Goal: Information Seeking & Learning: Check status

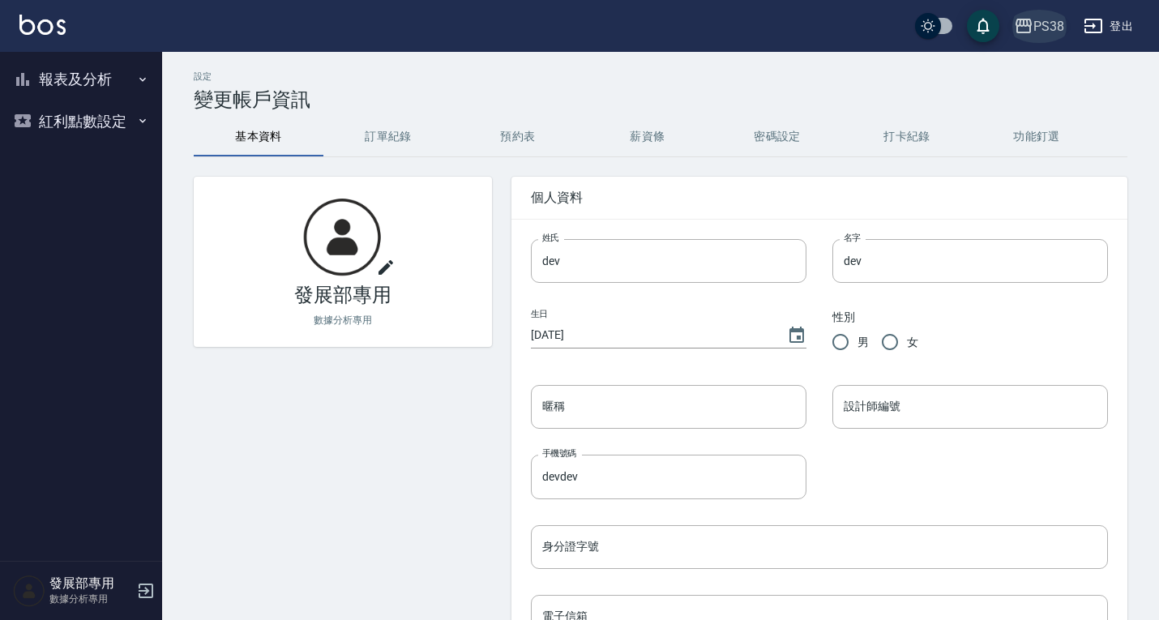
click at [1046, 21] on div "PS38" at bounding box center [1048, 26] width 31 height 20
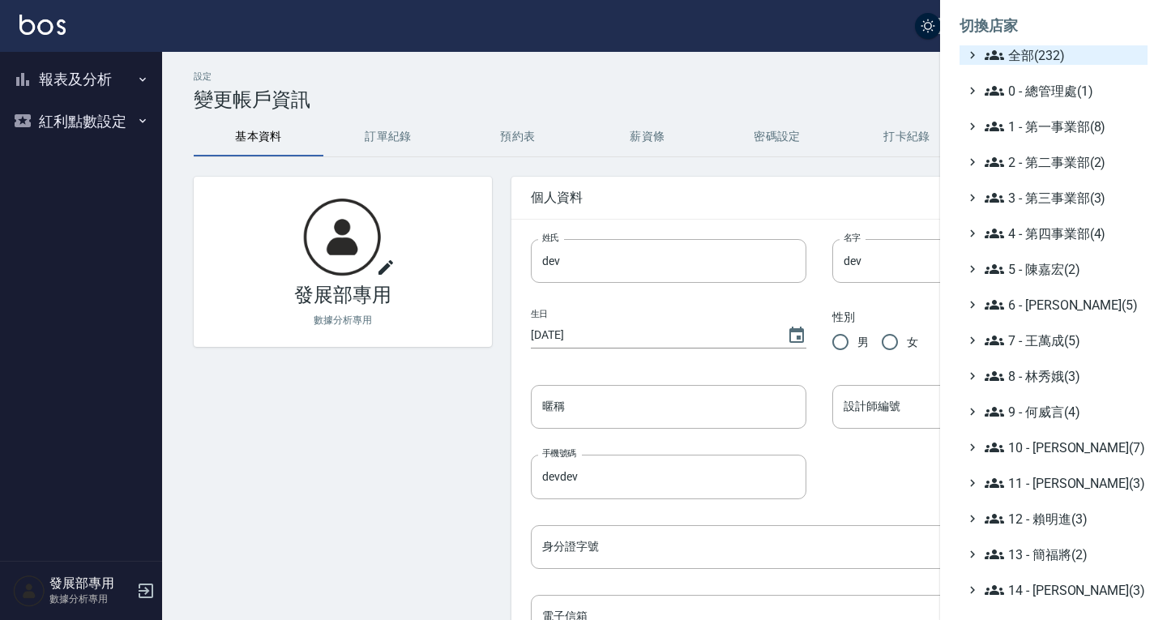
click at [1041, 46] on span "全部(232)" at bounding box center [1063, 54] width 156 height 19
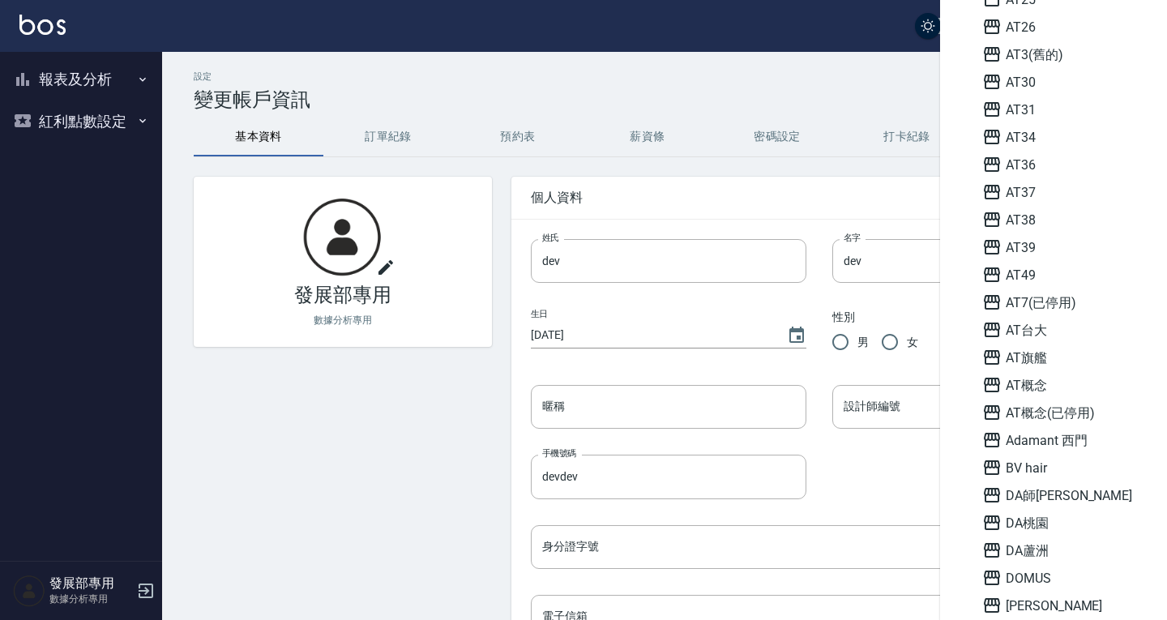
scroll to position [654, 0]
click at [1026, 134] on span "AT34" at bounding box center [1061, 136] width 159 height 19
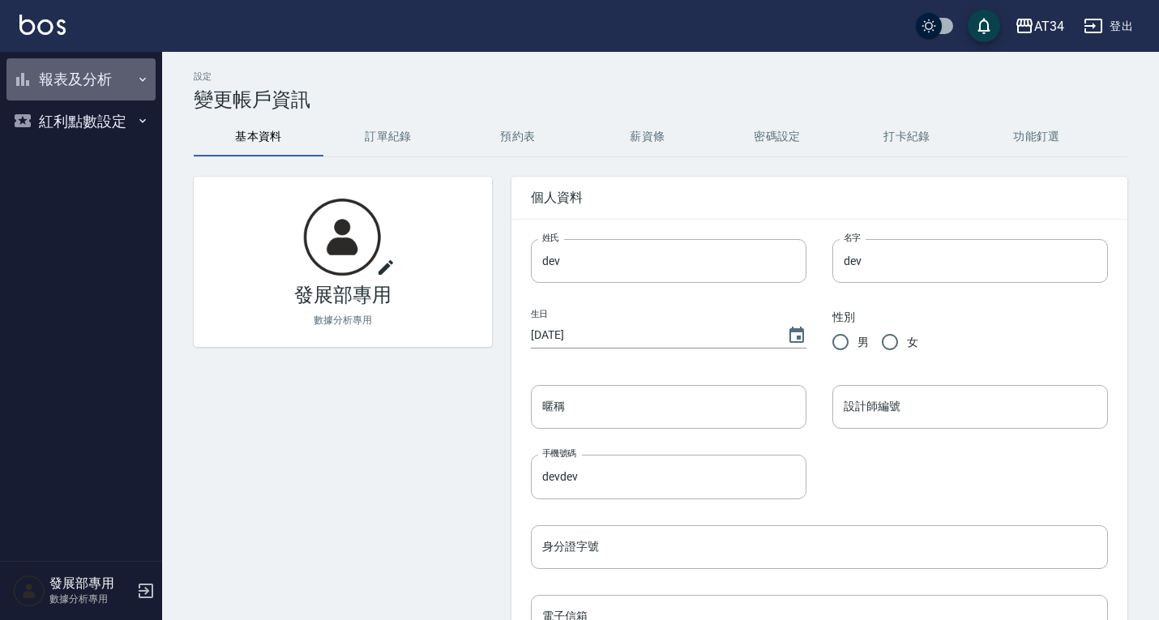
click at [117, 70] on button "報表及分析" at bounding box center [80, 79] width 149 height 42
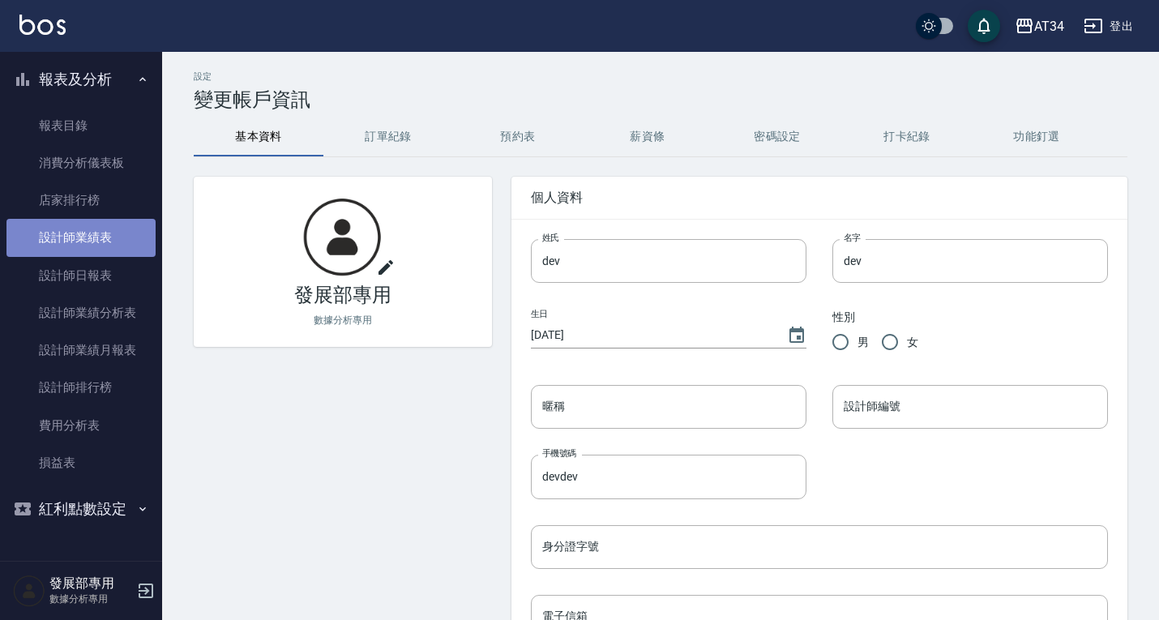
click at [98, 244] on link "設計師業績表" at bounding box center [80, 237] width 149 height 37
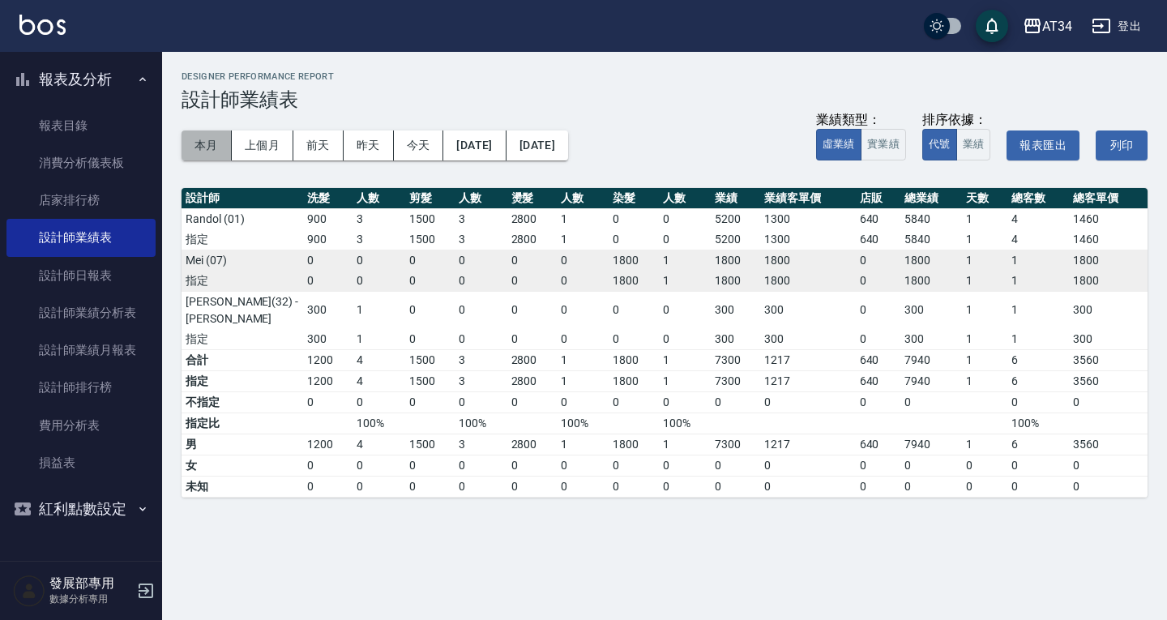
click at [203, 140] on button "本月" at bounding box center [207, 145] width 50 height 30
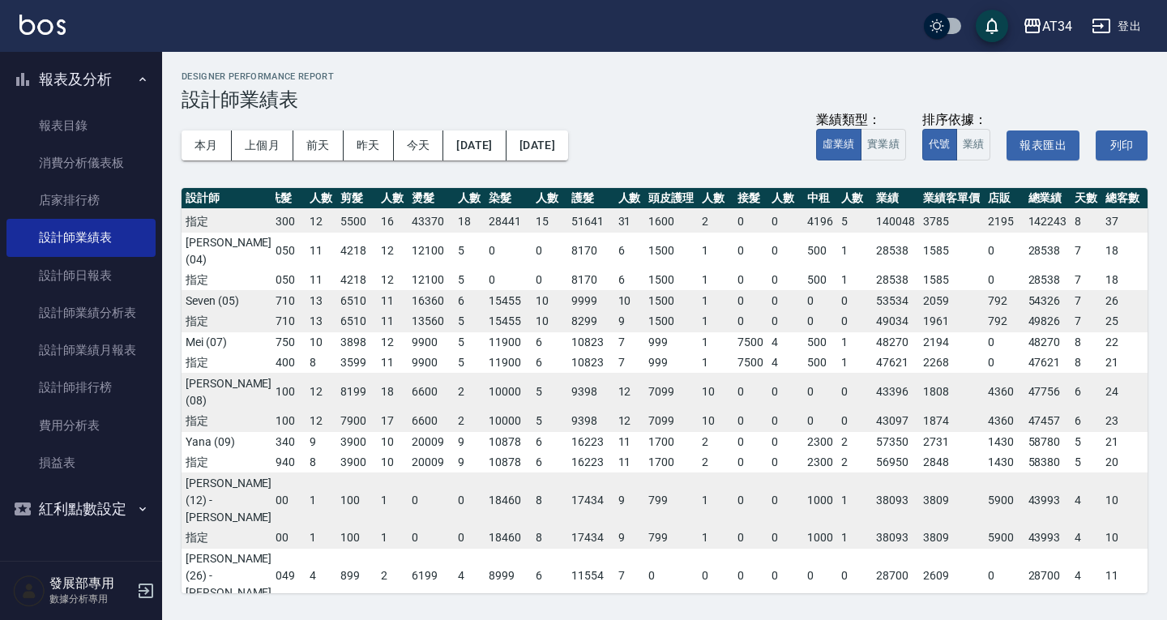
scroll to position [0, 11]
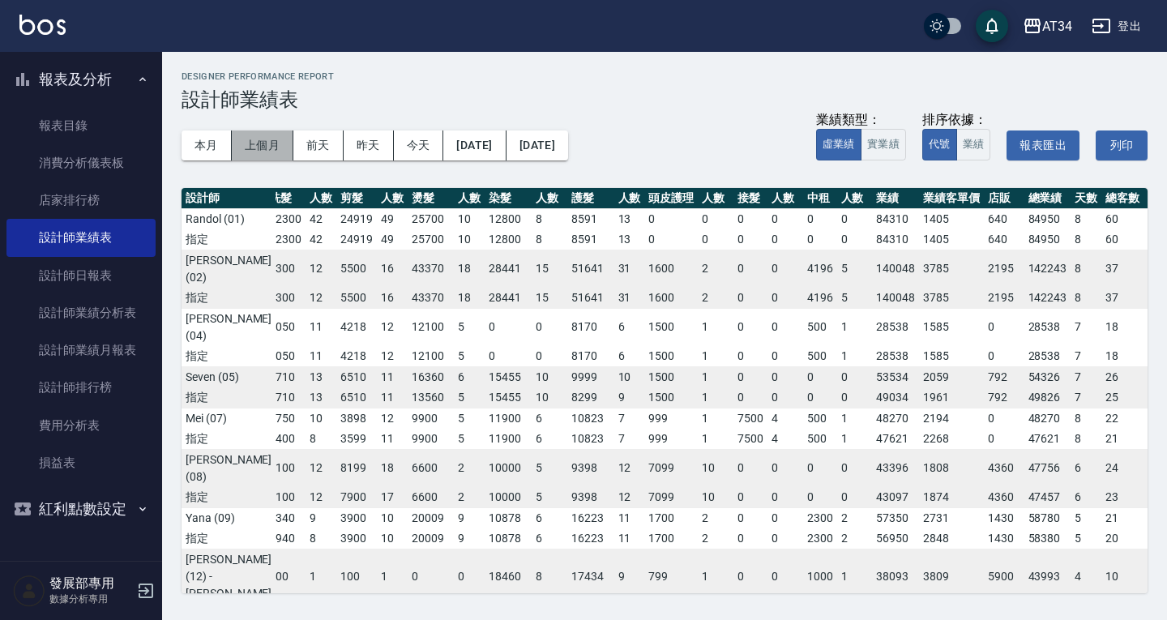
click at [274, 146] on button "上個月" at bounding box center [263, 145] width 62 height 30
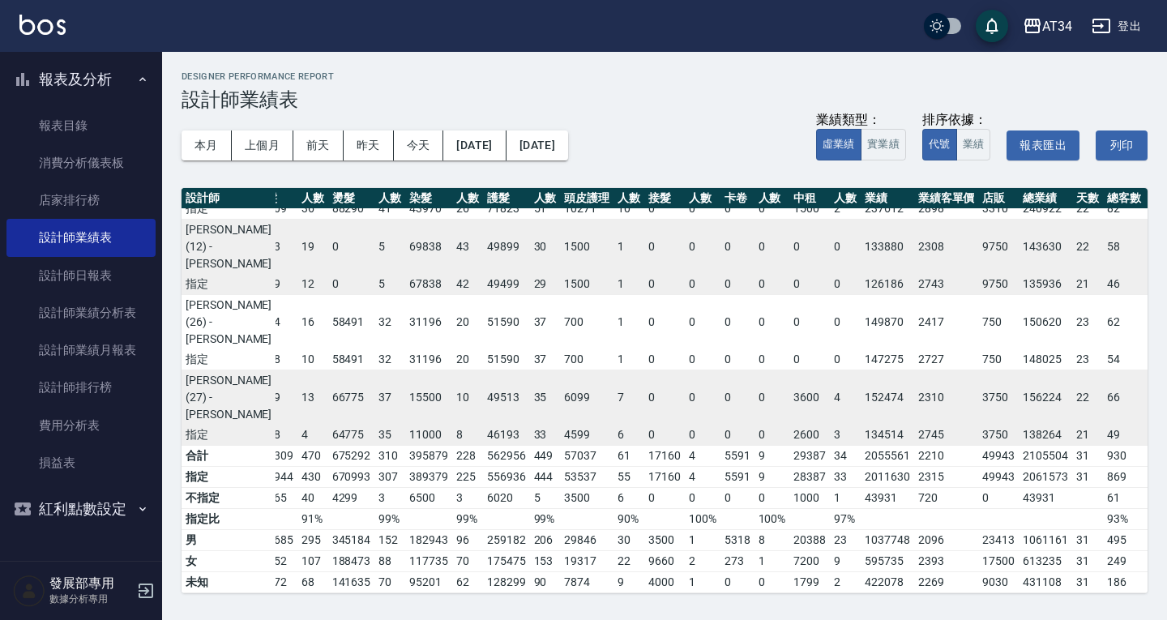
scroll to position [0, 103]
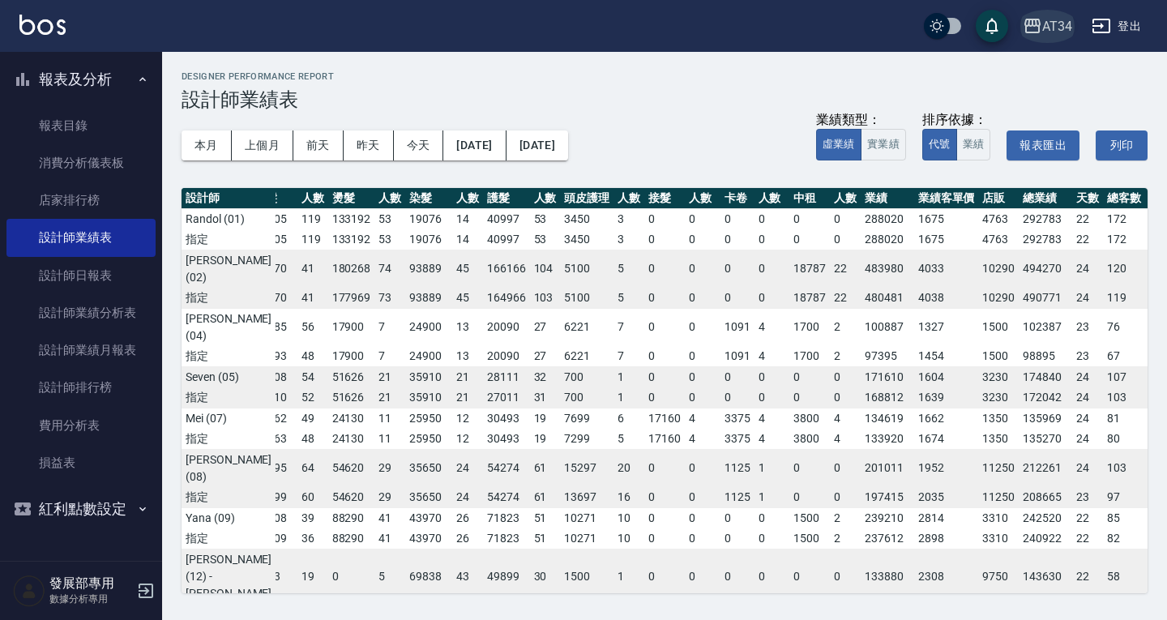
click at [1035, 22] on icon "button" at bounding box center [1032, 25] width 19 height 19
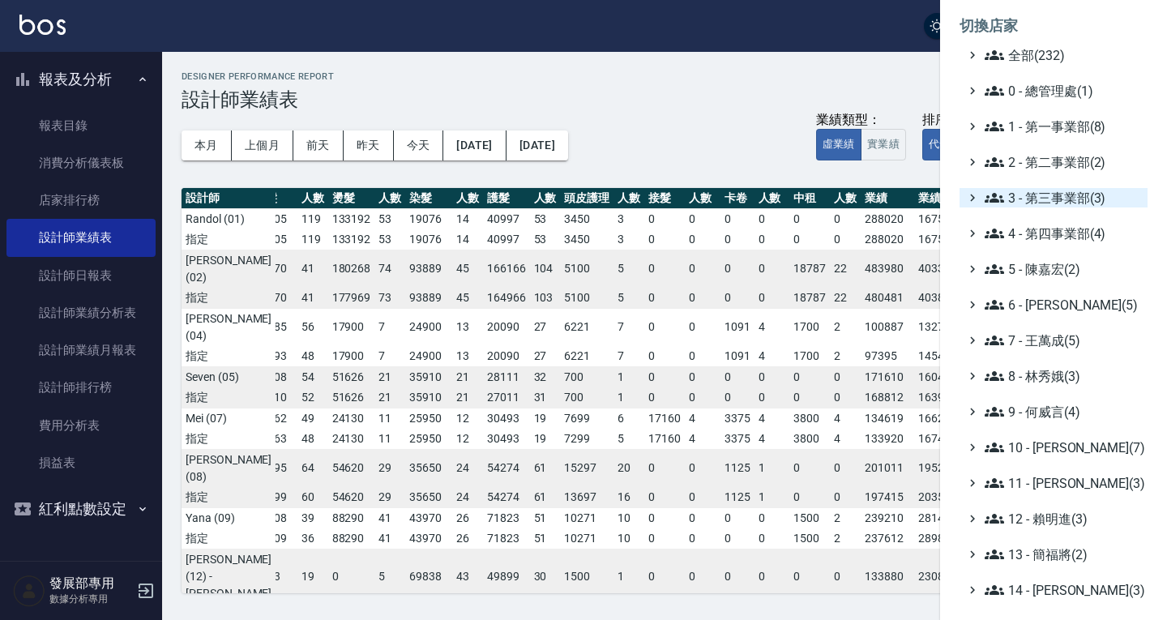
click at [1036, 190] on span "3 - 第三事業部(3)" at bounding box center [1063, 197] width 156 height 19
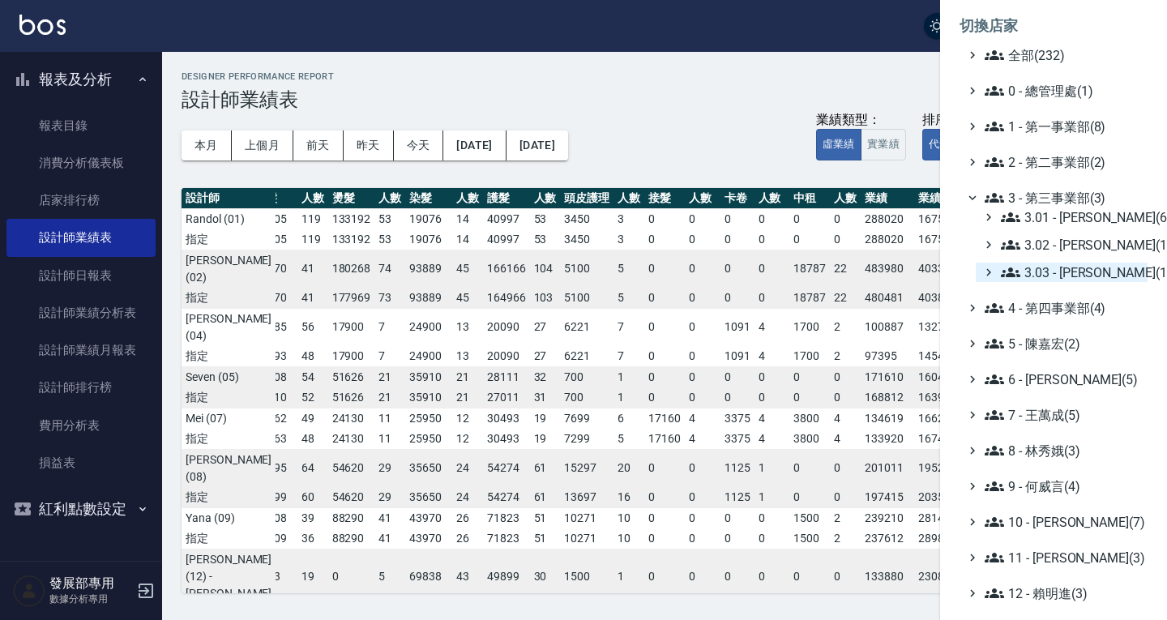
click at [1043, 264] on span "3.03 - 張湘妮(1)" at bounding box center [1071, 272] width 140 height 19
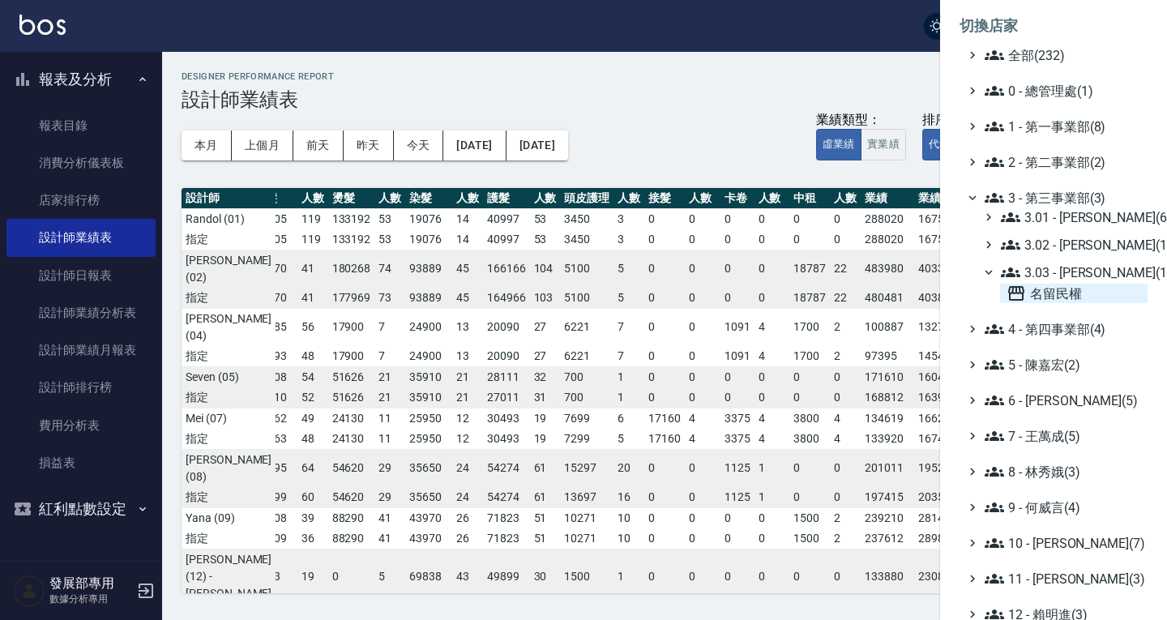
click at [1029, 286] on span "名留民權" at bounding box center [1073, 293] width 135 height 19
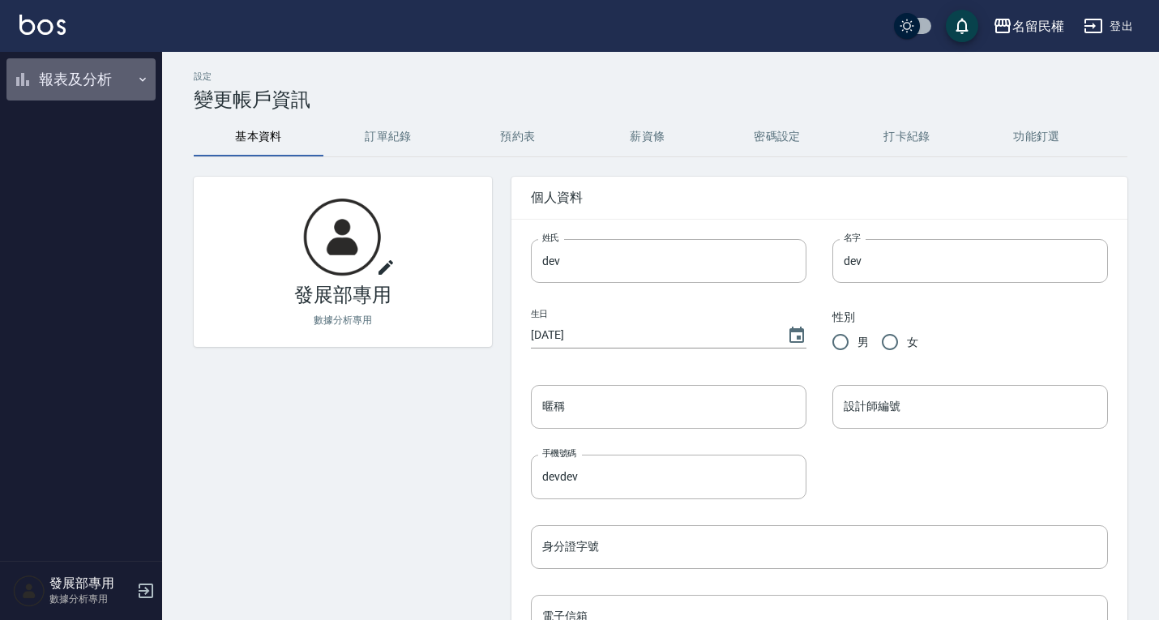
click at [109, 90] on button "報表及分析" at bounding box center [80, 79] width 149 height 42
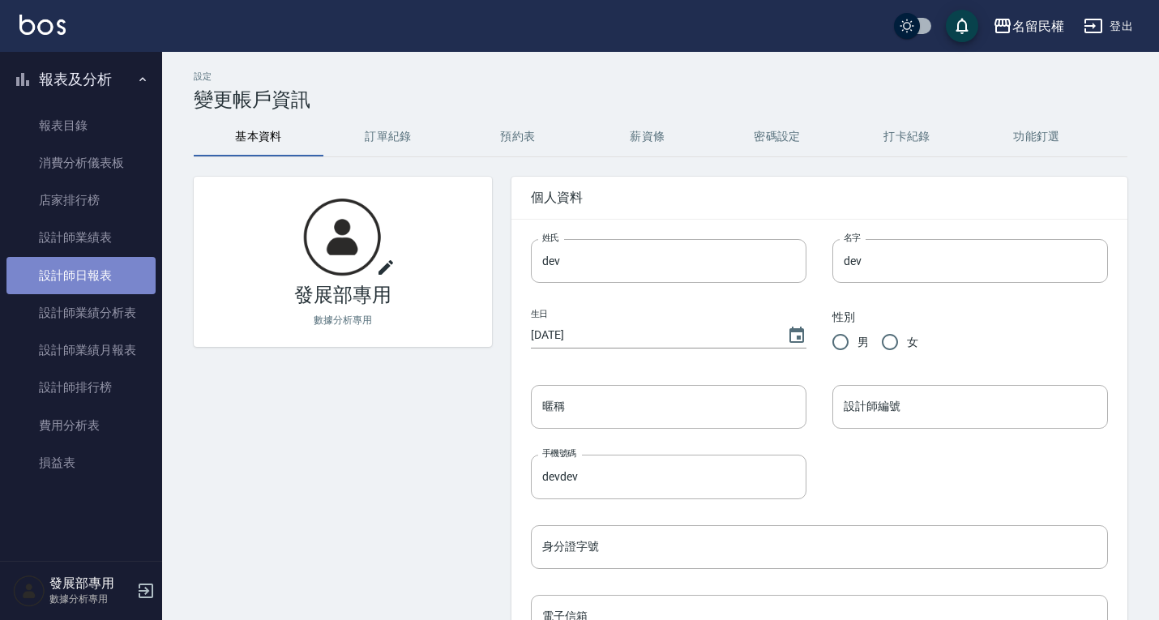
click at [87, 263] on link "設計師日報表" at bounding box center [80, 275] width 149 height 37
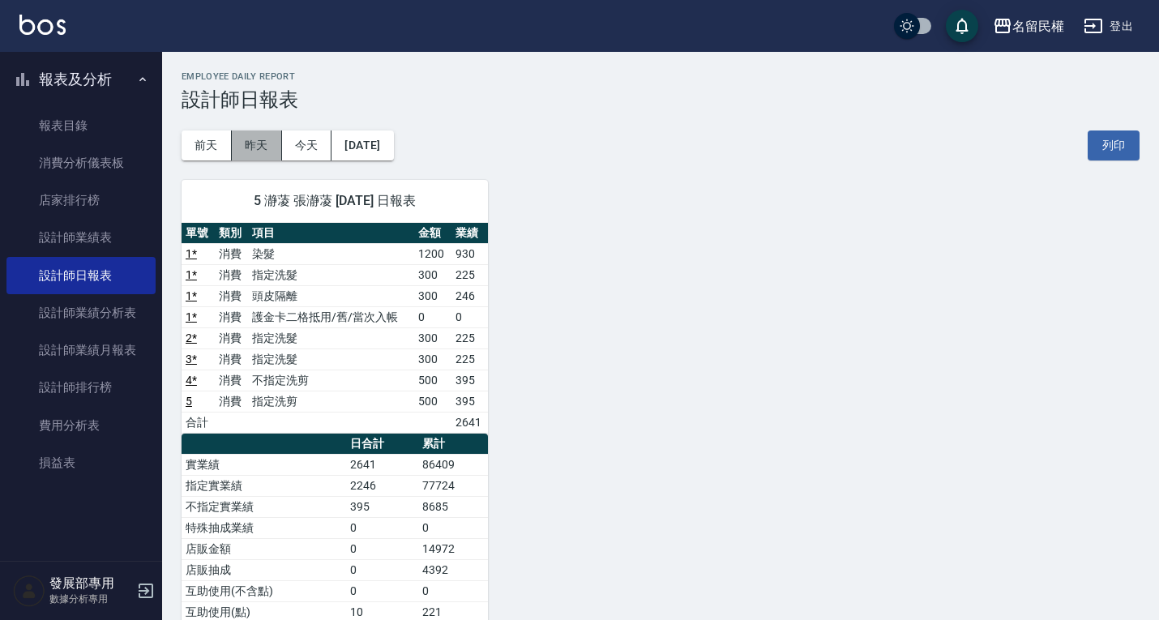
click at [273, 138] on button "昨天" at bounding box center [257, 145] width 50 height 30
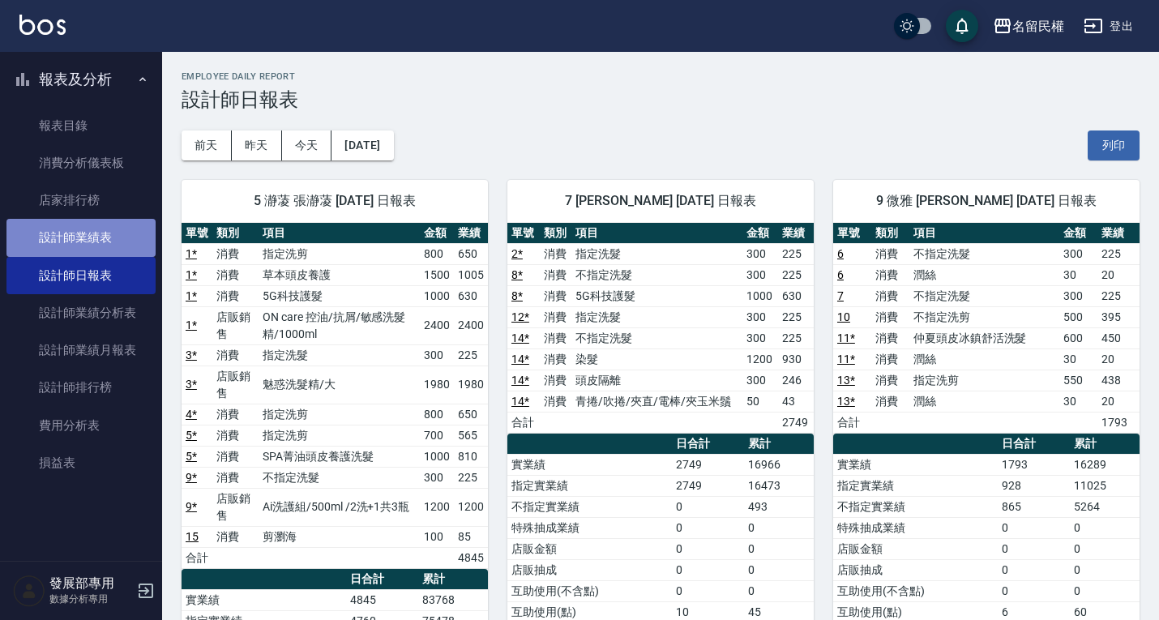
click at [90, 233] on link "設計師業績表" at bounding box center [80, 237] width 149 height 37
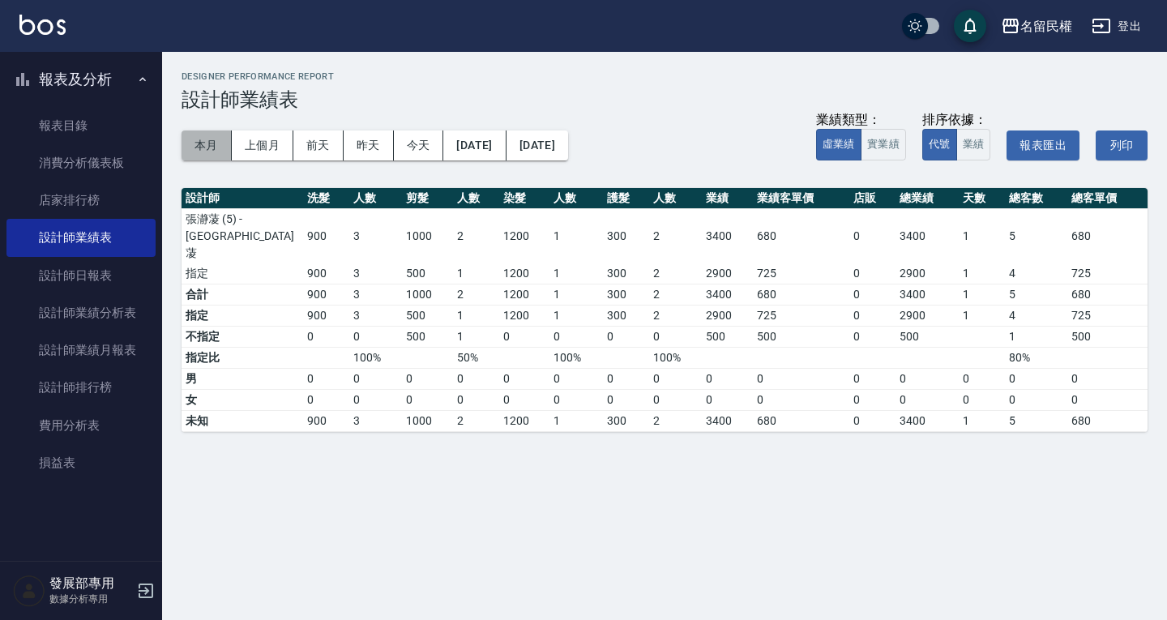
click at [207, 133] on button "本月" at bounding box center [207, 145] width 50 height 30
